Goal: Information Seeking & Learning: Learn about a topic

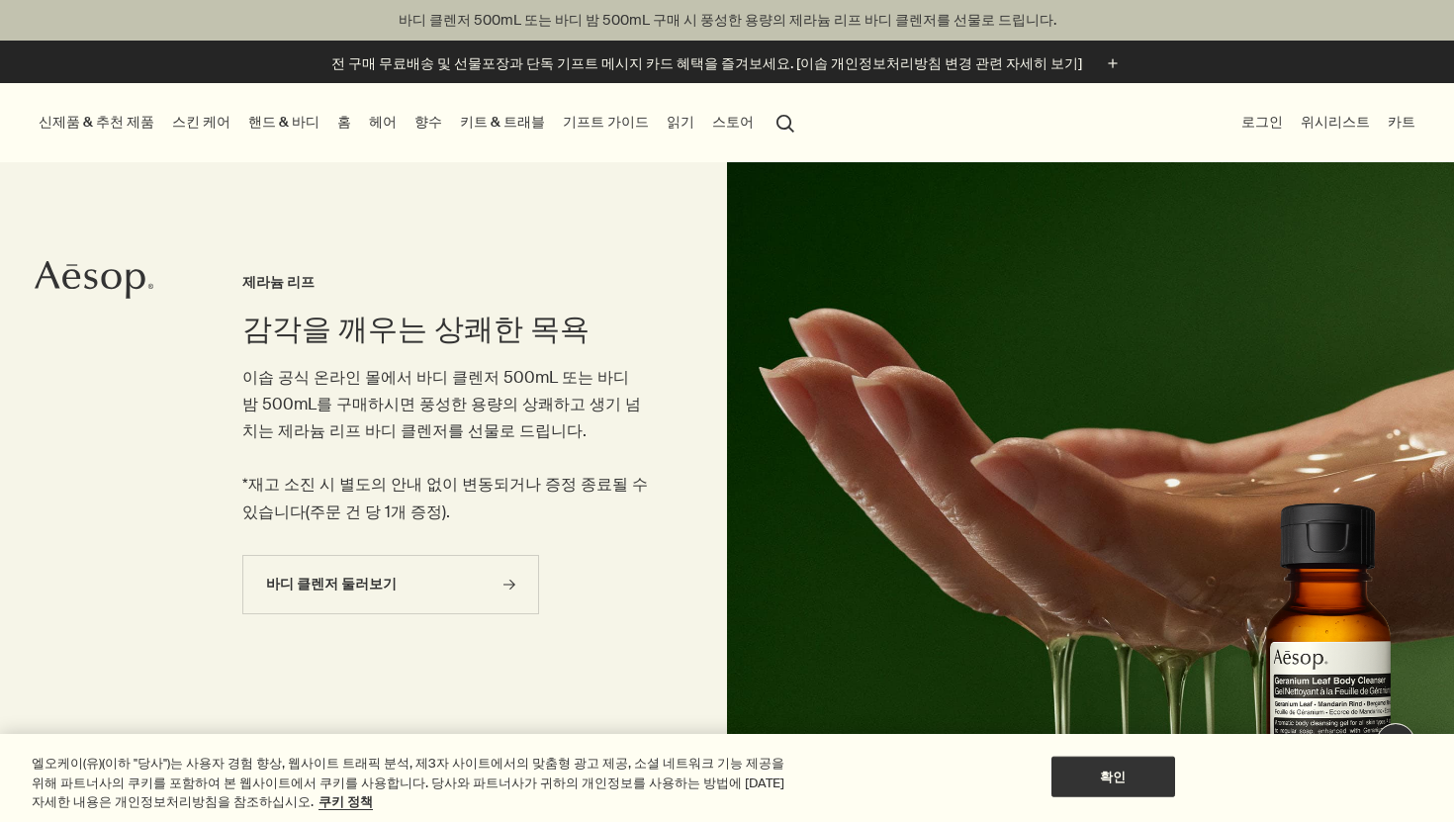
click at [410, 118] on link "향수" at bounding box center [428, 122] width 36 height 27
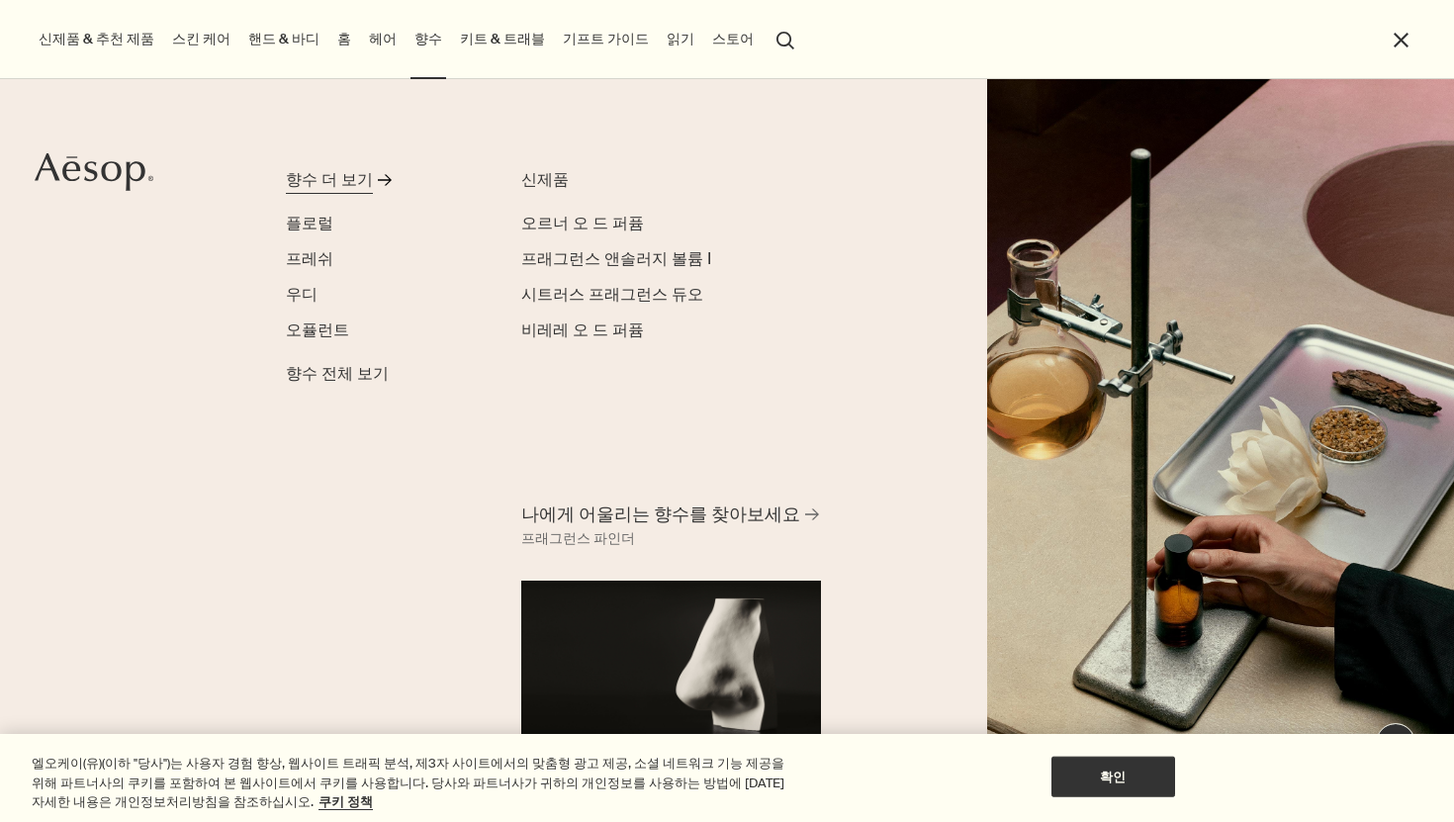
click at [355, 177] on div "향수 더 보기" at bounding box center [329, 180] width 87 height 24
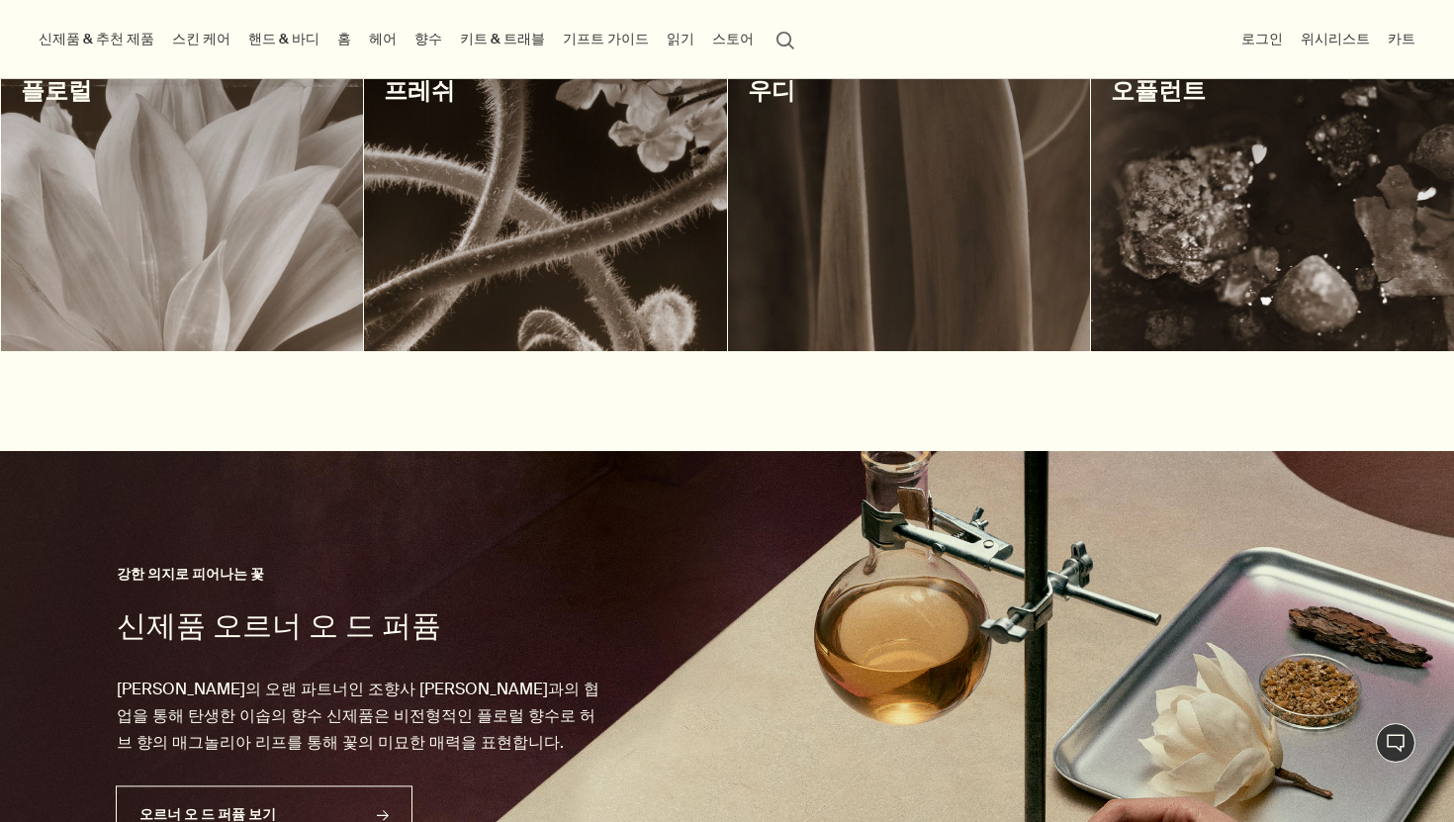
scroll to position [784, 0]
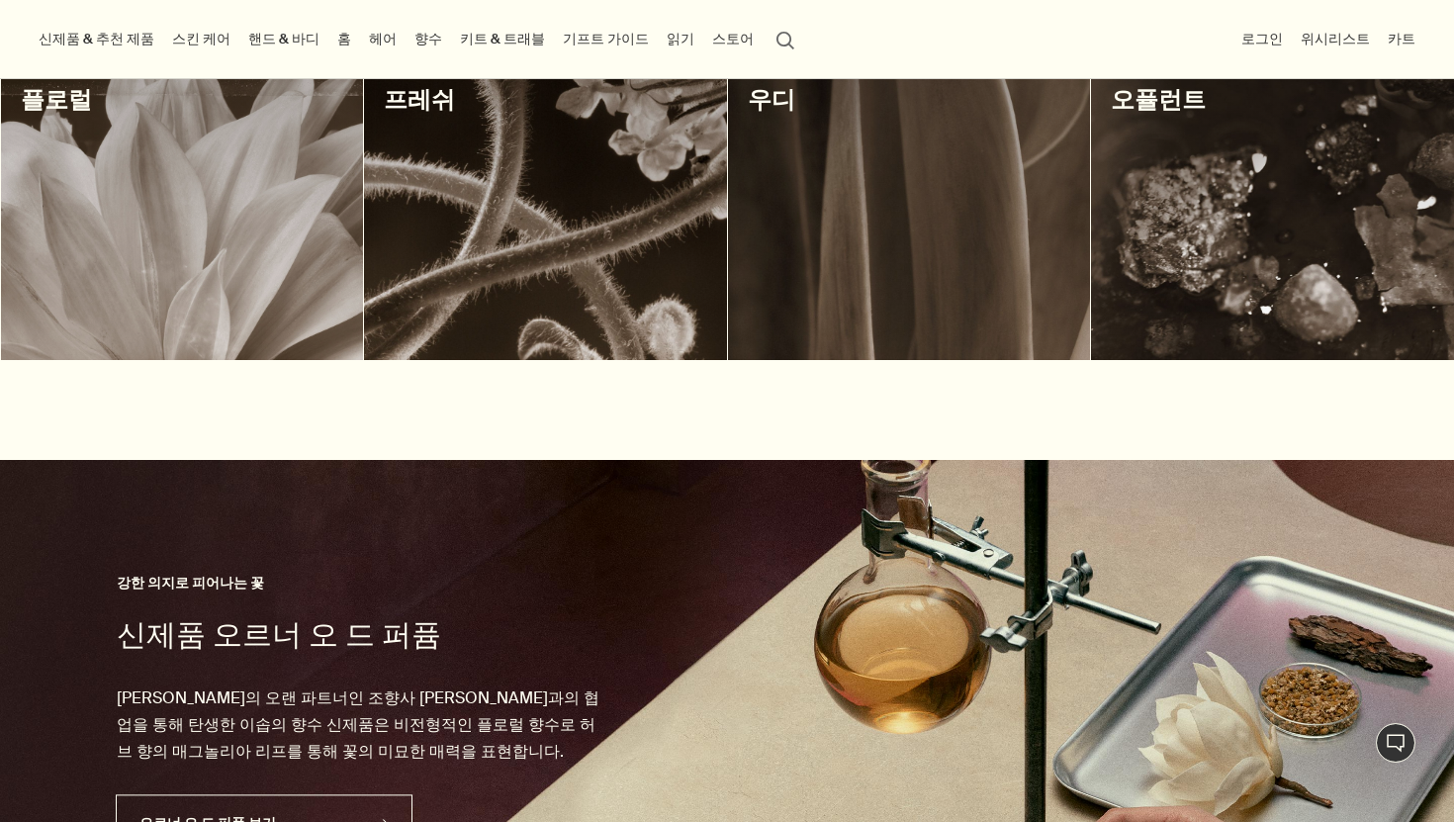
click at [952, 217] on div at bounding box center [909, 212] width 363 height 296
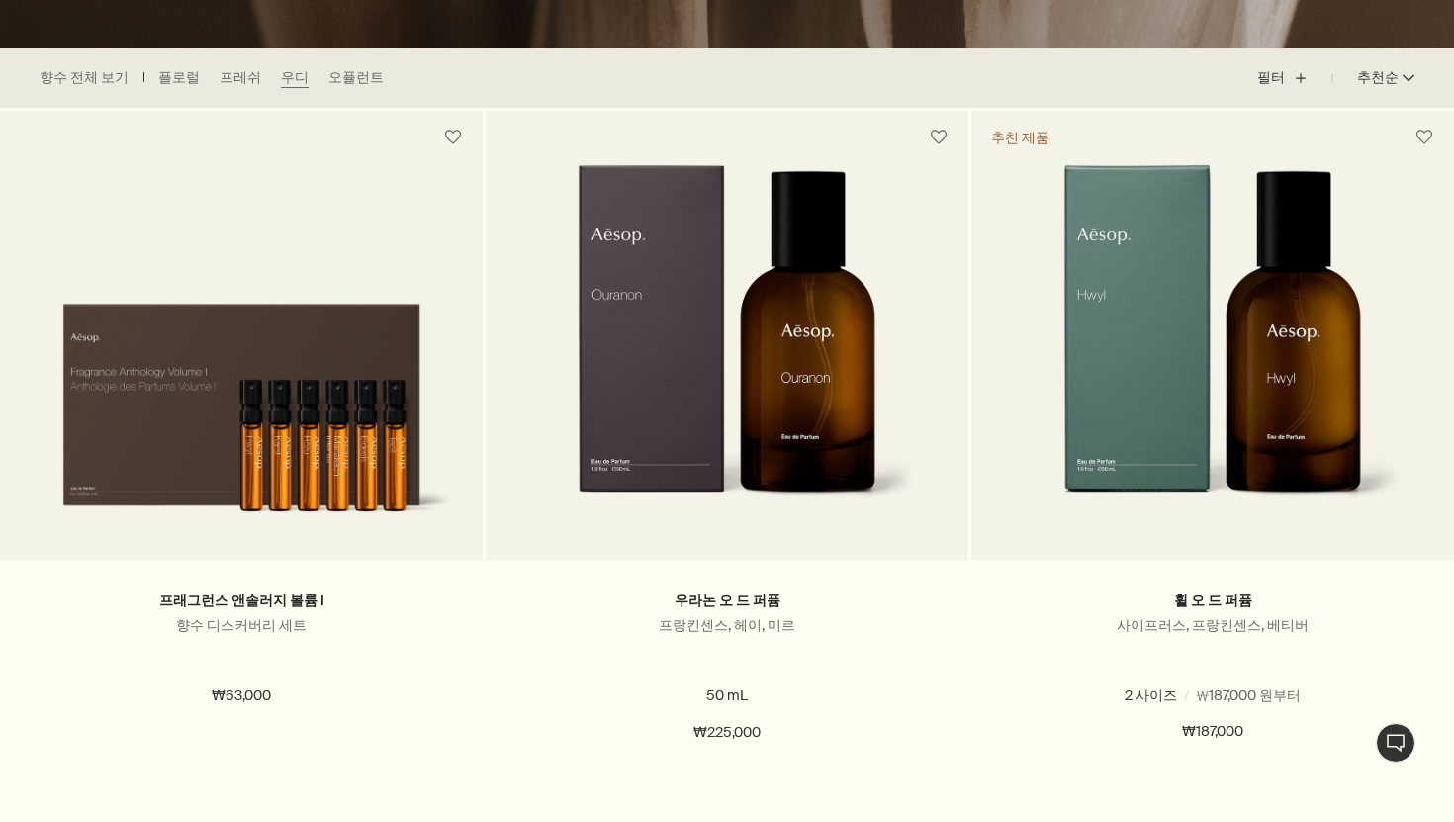
scroll to position [717, 0]
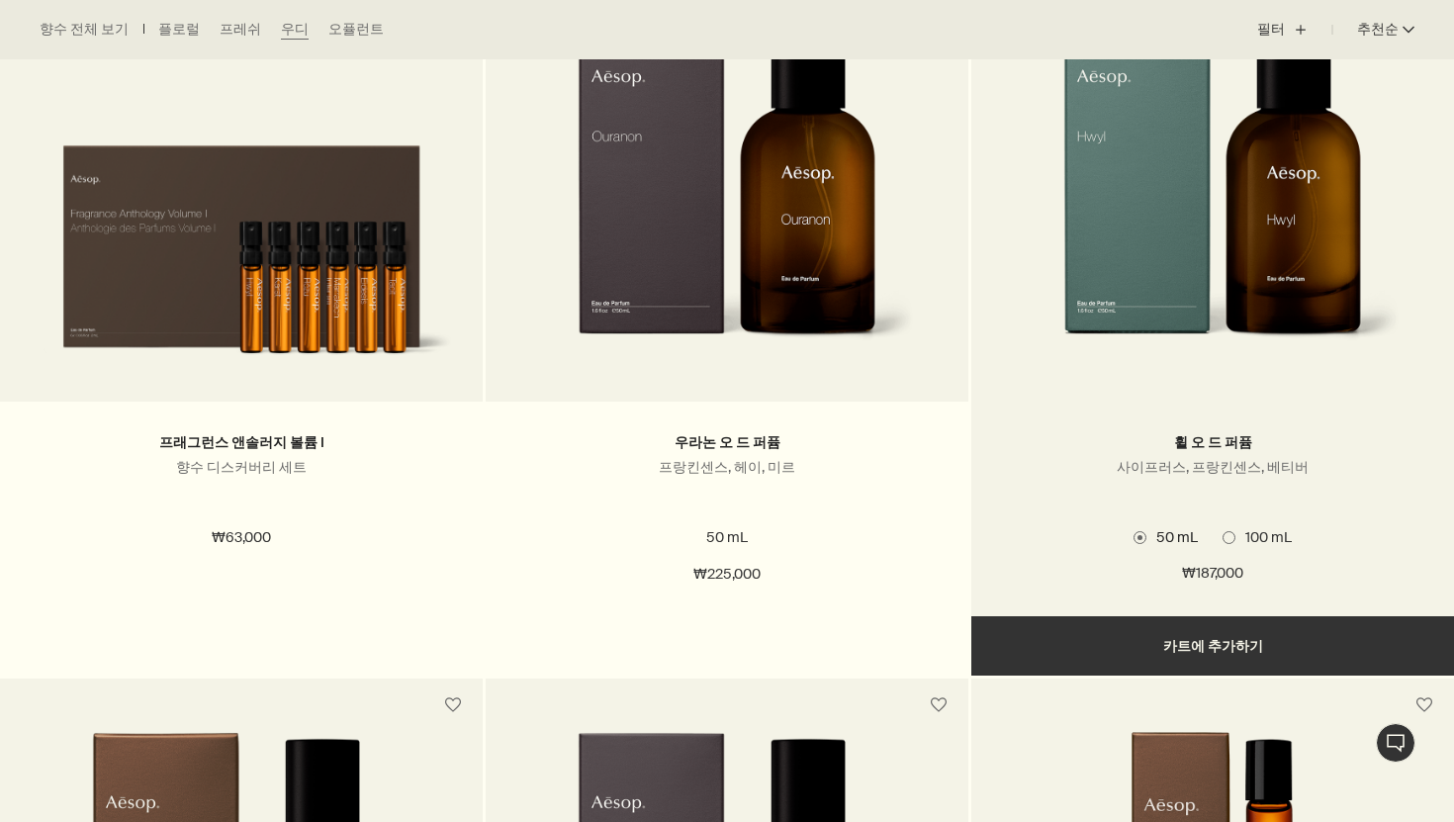
click at [1187, 219] on img at bounding box center [1212, 189] width 375 height 366
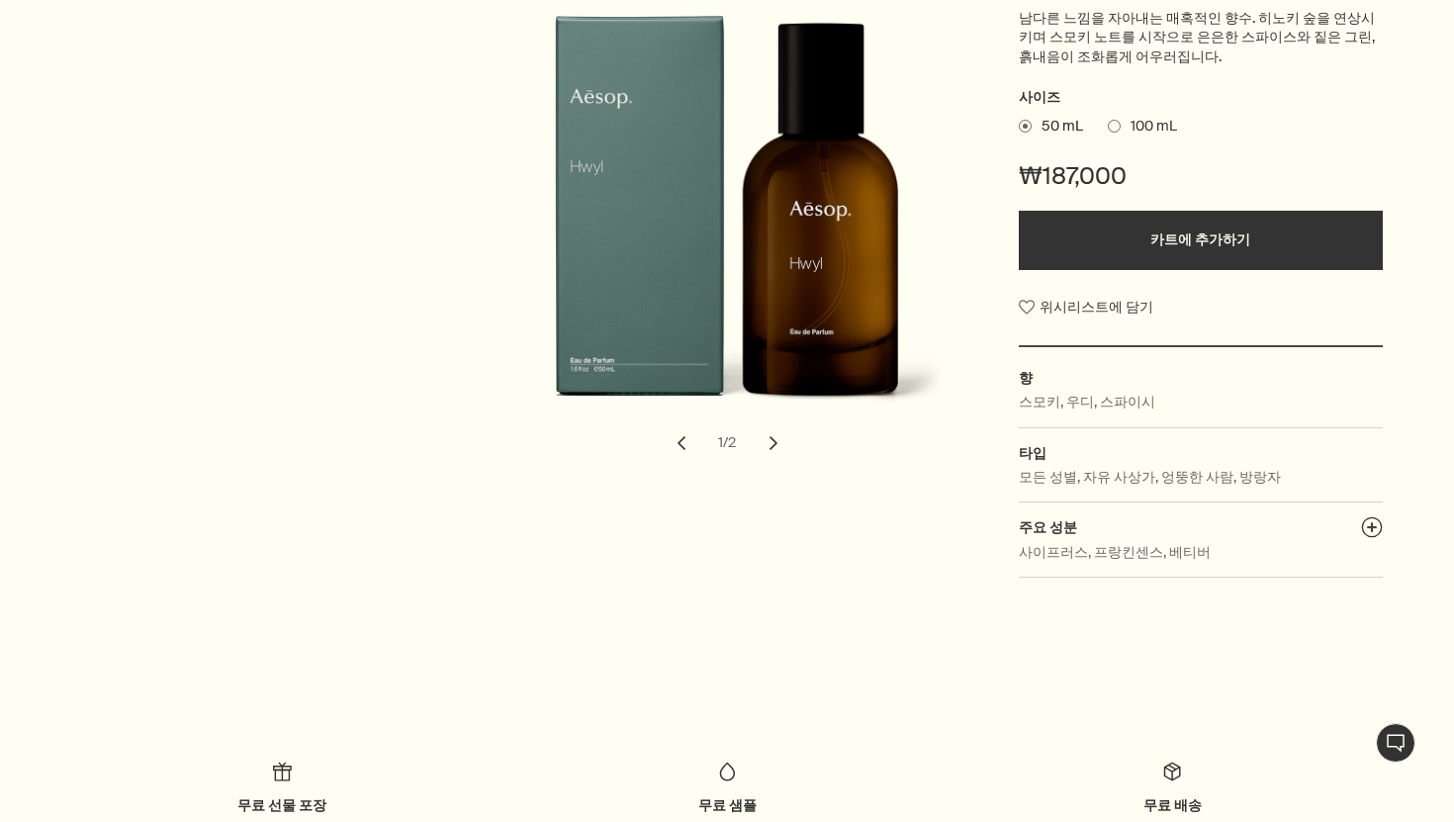
scroll to position [392, 0]
